Goal: Task Accomplishment & Management: Complete application form

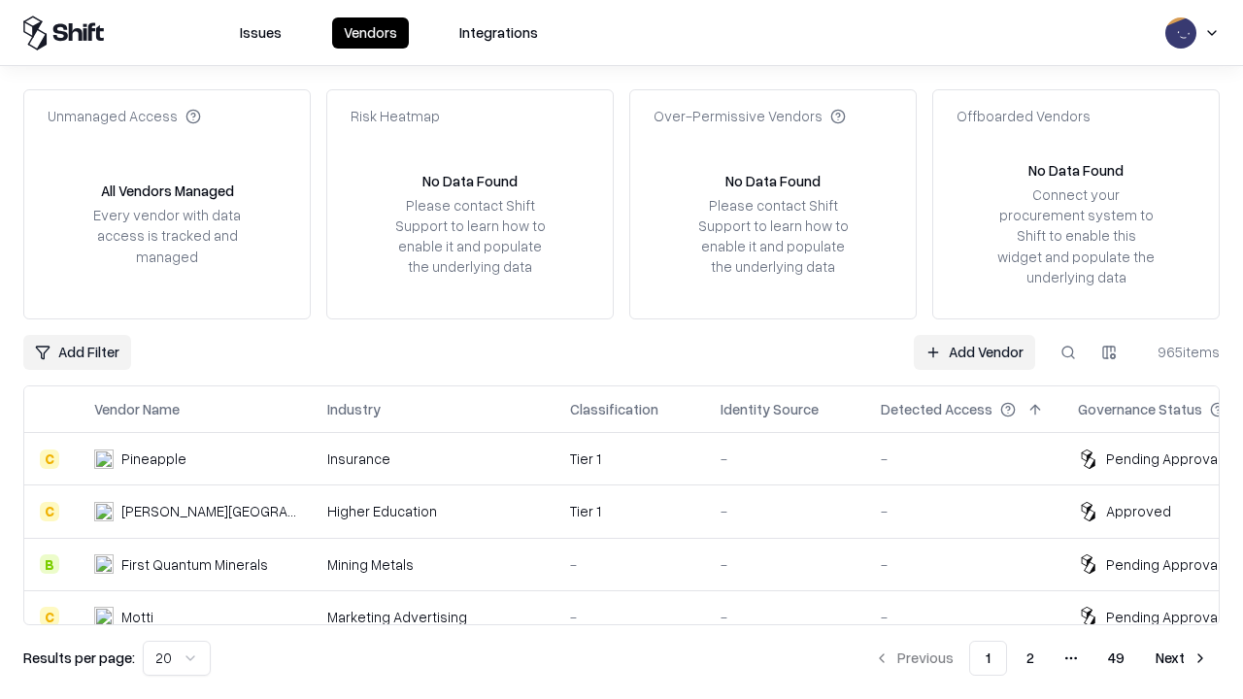
click at [974, 352] on link "Add Vendor" at bounding box center [974, 352] width 121 height 35
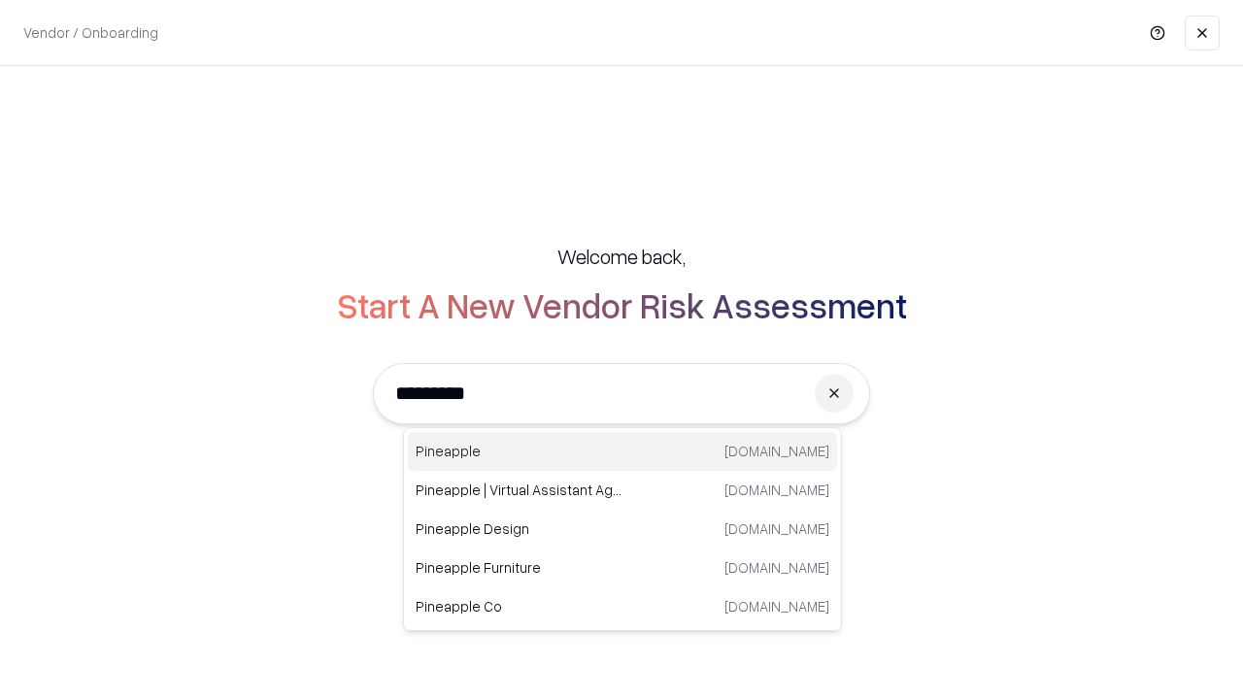
click at [623, 452] on div "Pineapple [DOMAIN_NAME]" at bounding box center [622, 451] width 429 height 39
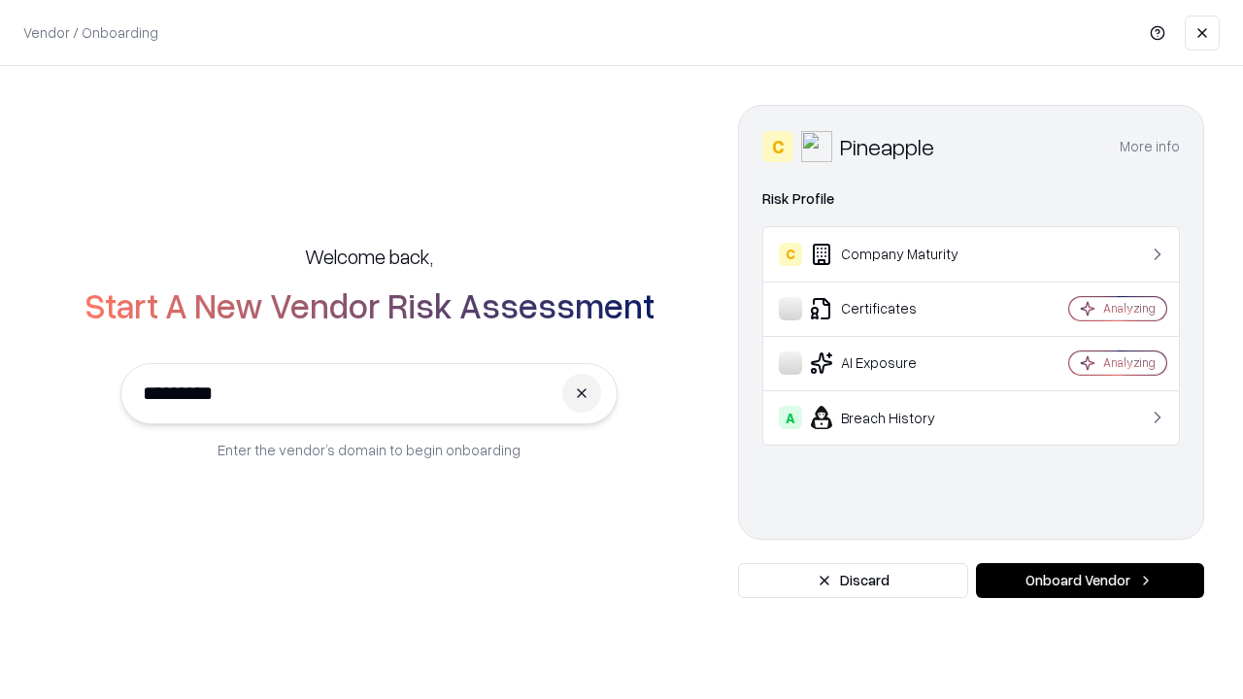
type input "*********"
click at [1090, 581] on button "Onboard Vendor" at bounding box center [1090, 580] width 228 height 35
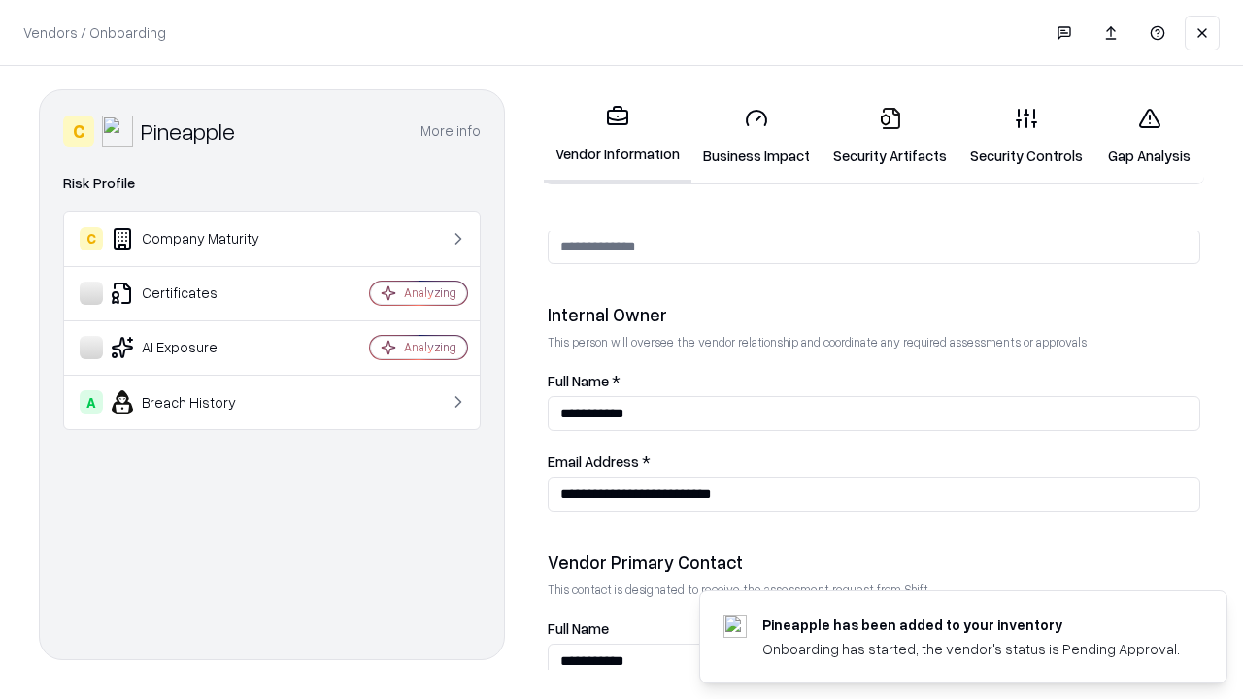
scroll to position [1006, 0]
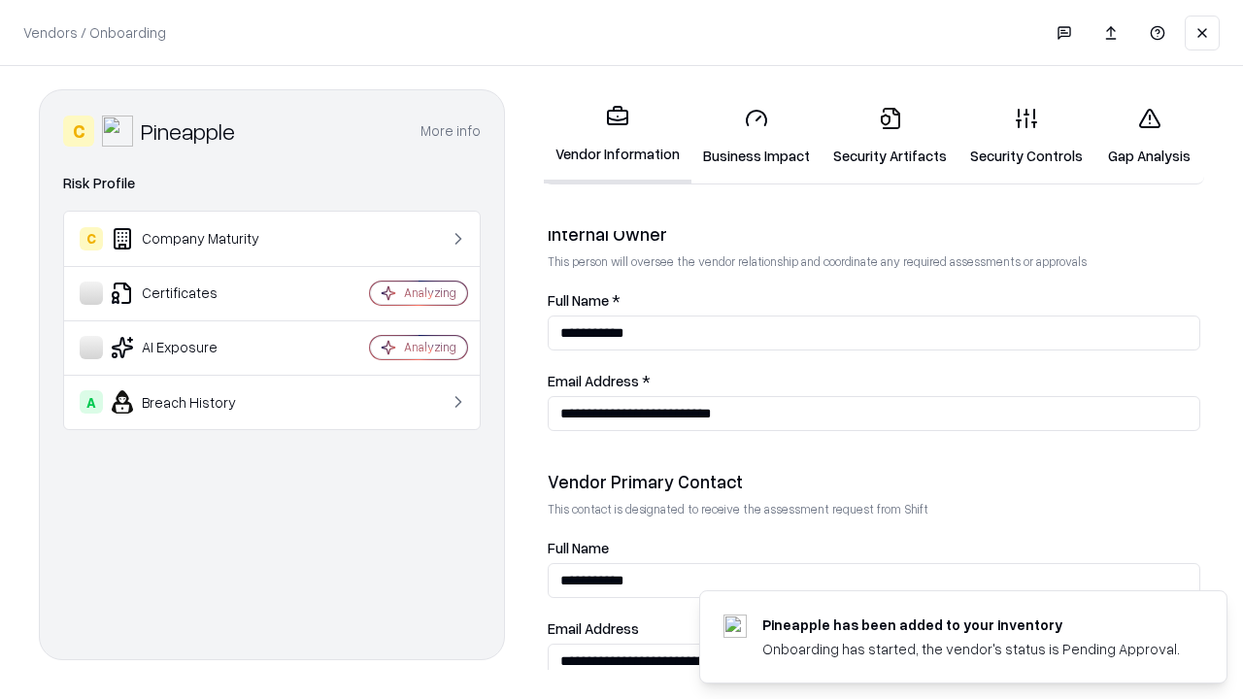
click at [757, 136] on link "Business Impact" at bounding box center [756, 136] width 130 height 90
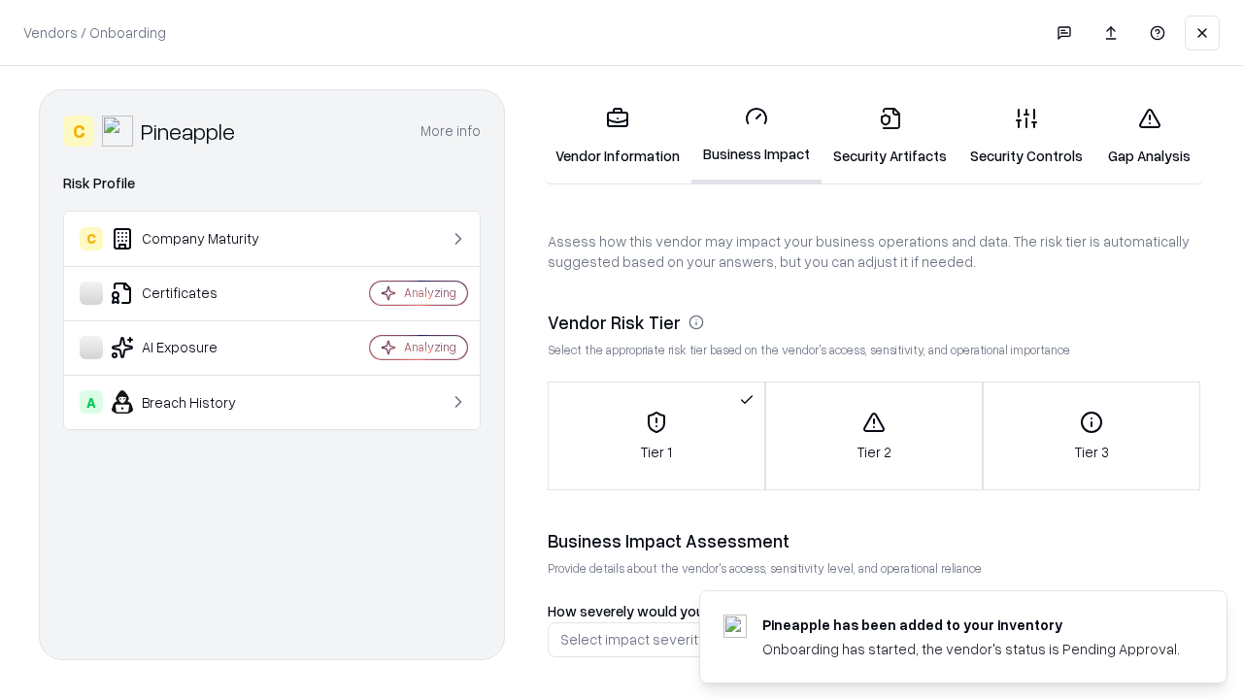
click at [890, 136] on link "Security Artifacts" at bounding box center [890, 136] width 137 height 90
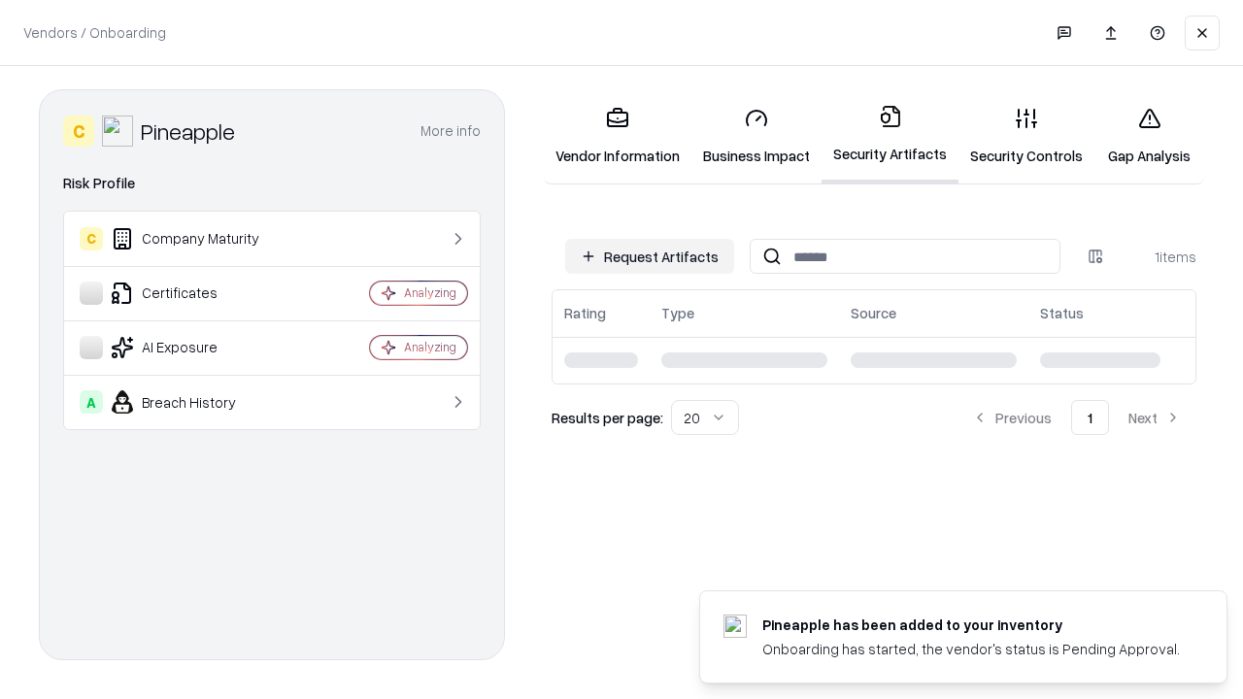
click at [650, 256] on button "Request Artifacts" at bounding box center [649, 256] width 169 height 35
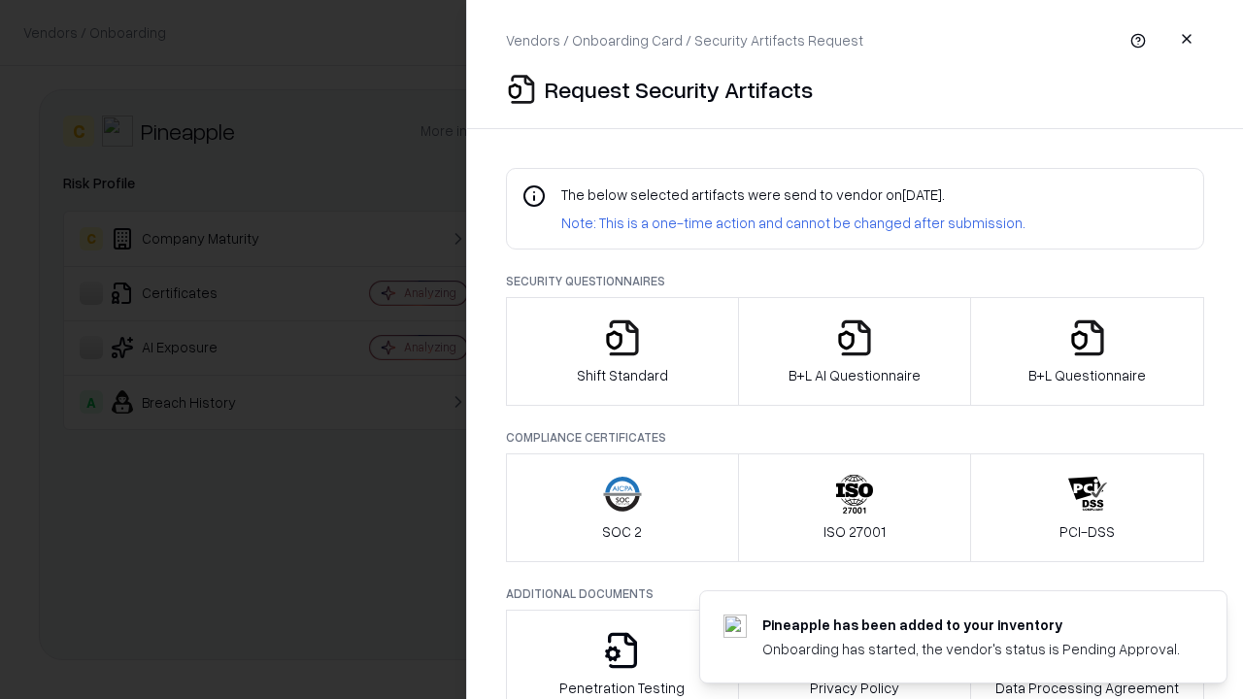
click at [622, 352] on icon "button" at bounding box center [622, 338] width 39 height 39
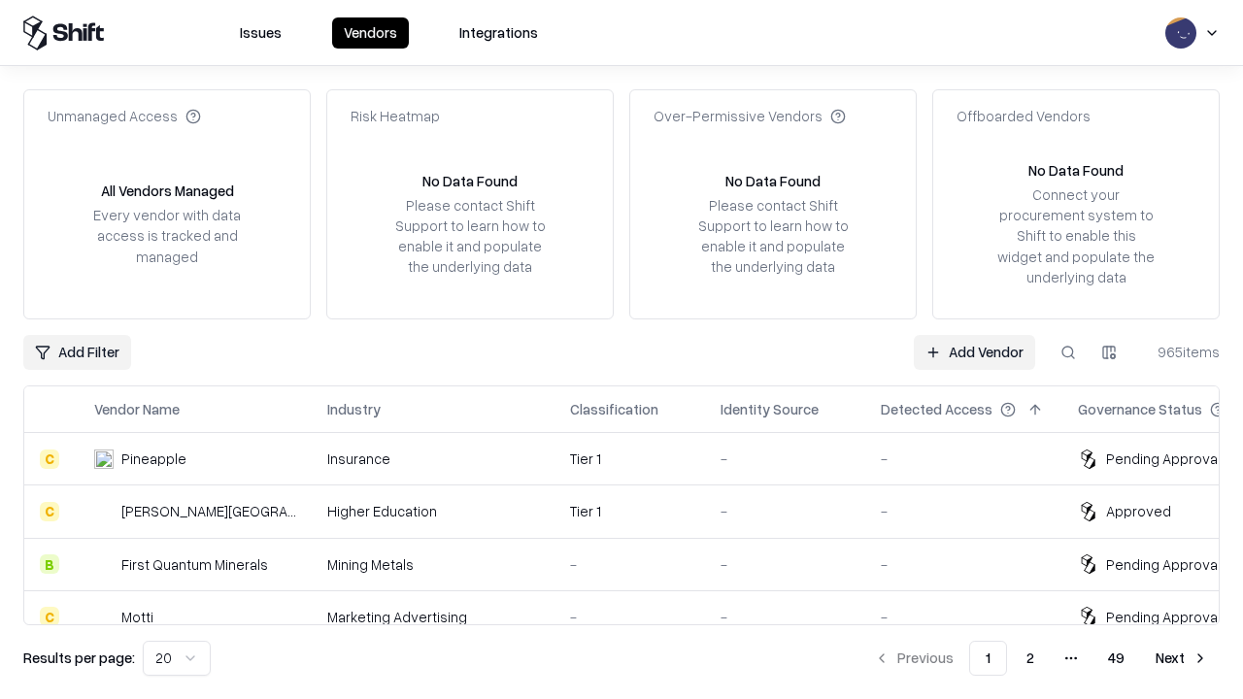
click at [974, 352] on link "Add Vendor" at bounding box center [974, 352] width 121 height 35
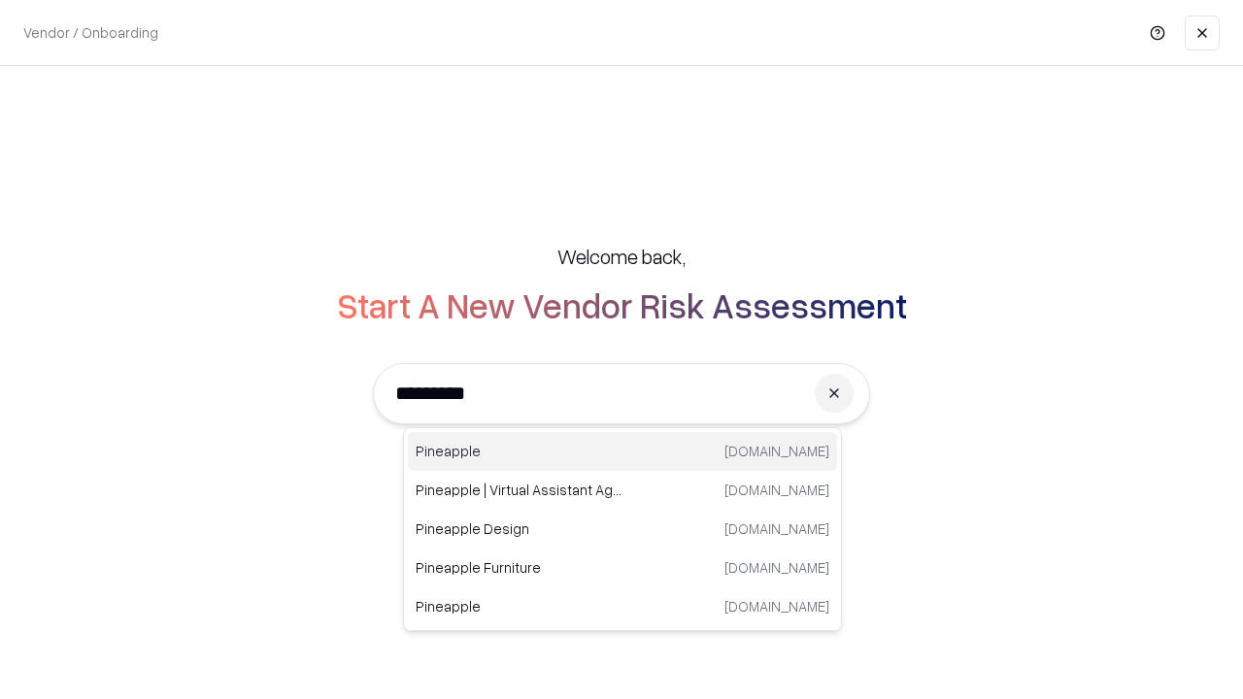
click at [623, 452] on div "Pineapple [DOMAIN_NAME]" at bounding box center [622, 451] width 429 height 39
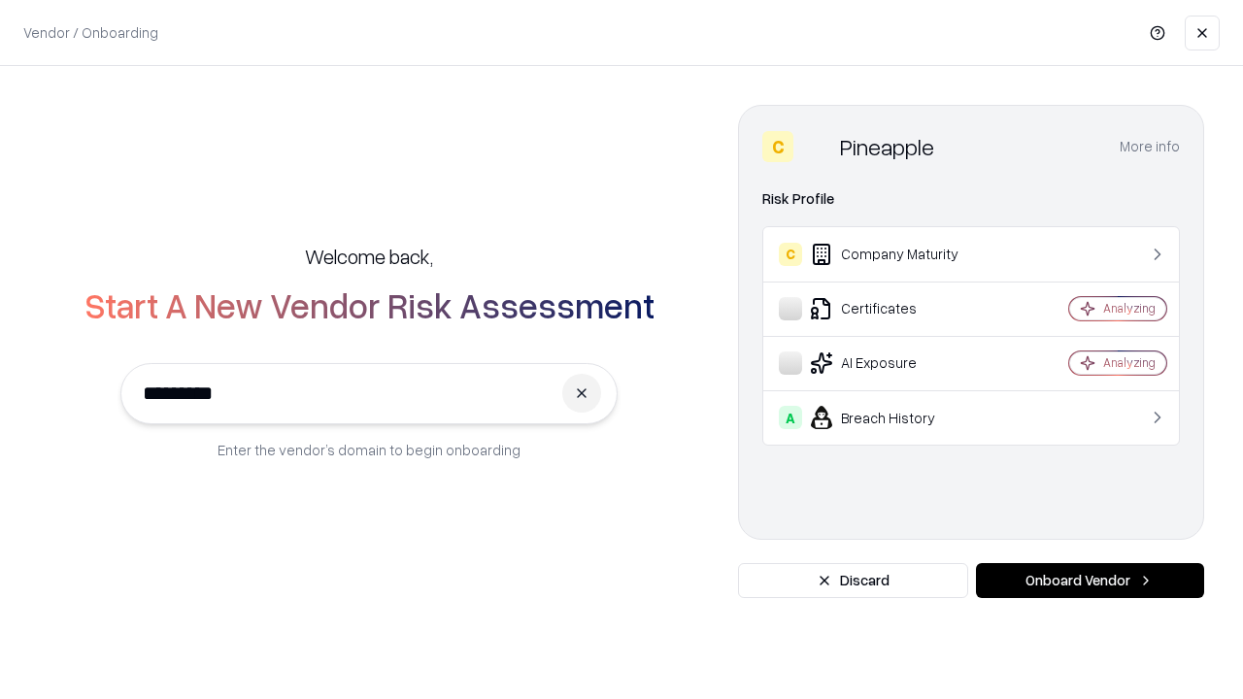
type input "*********"
click at [1090, 581] on button "Onboard Vendor" at bounding box center [1090, 580] width 228 height 35
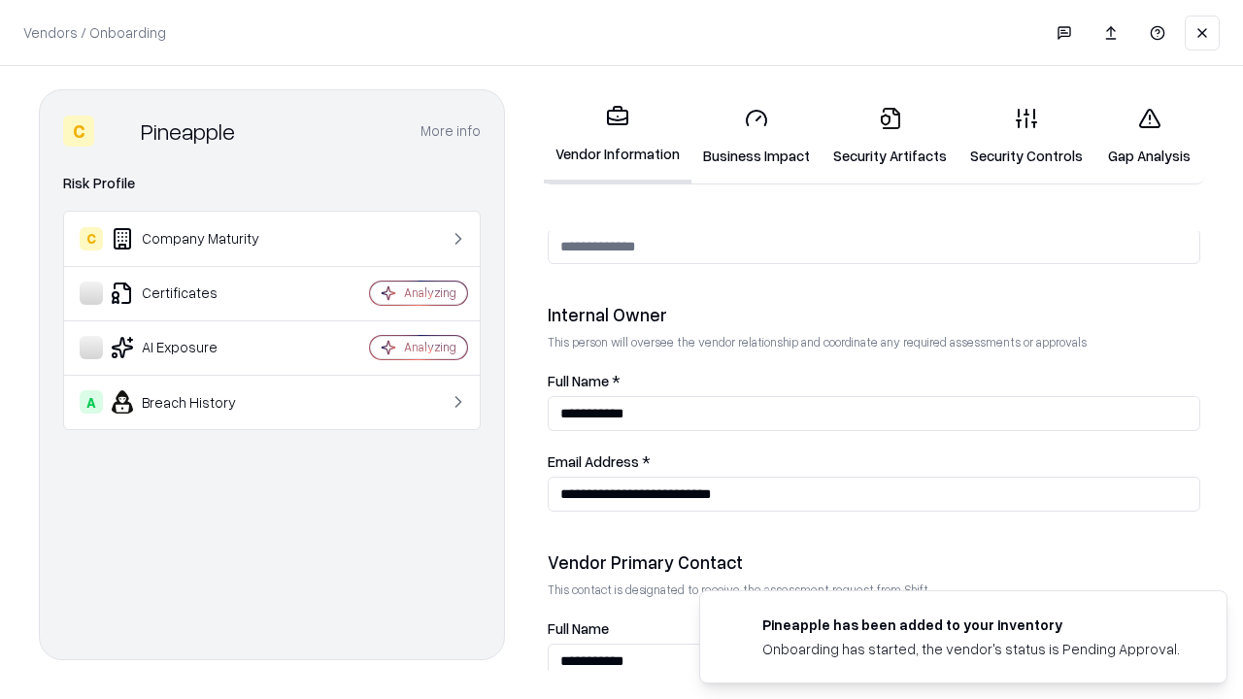
scroll to position [1006, 0]
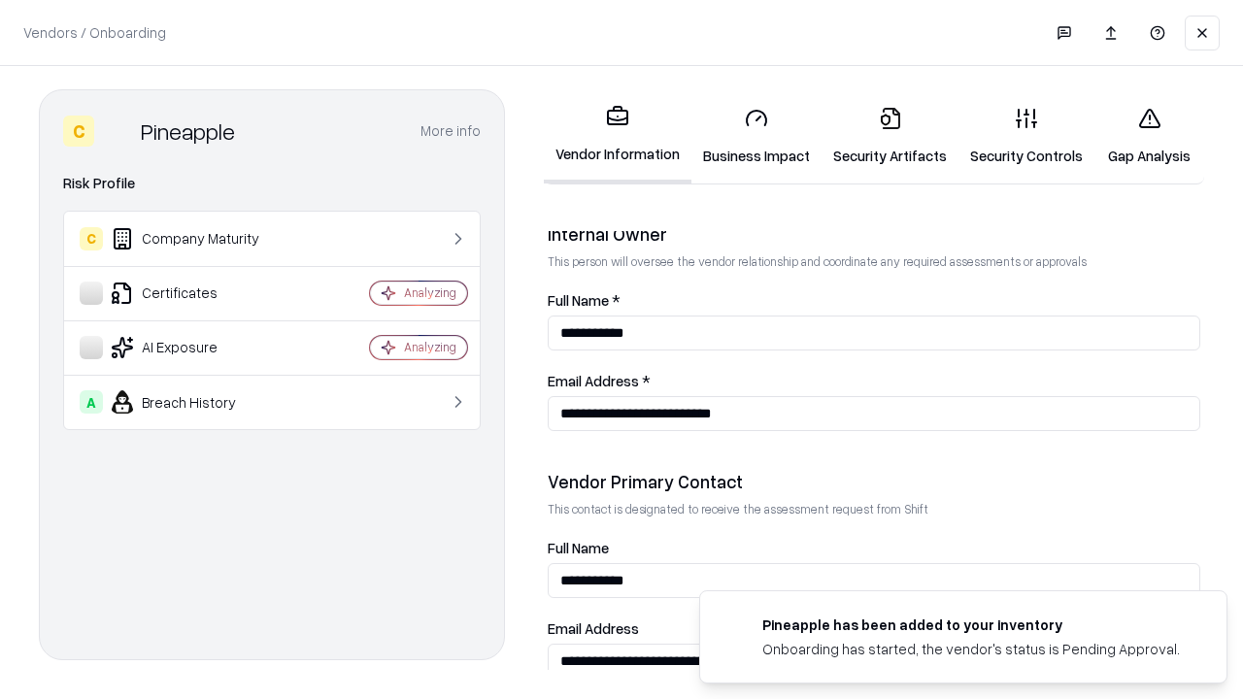
click at [1149, 136] on link "Gap Analysis" at bounding box center [1149, 136] width 110 height 90
